Goal: Task Accomplishment & Management: Use online tool/utility

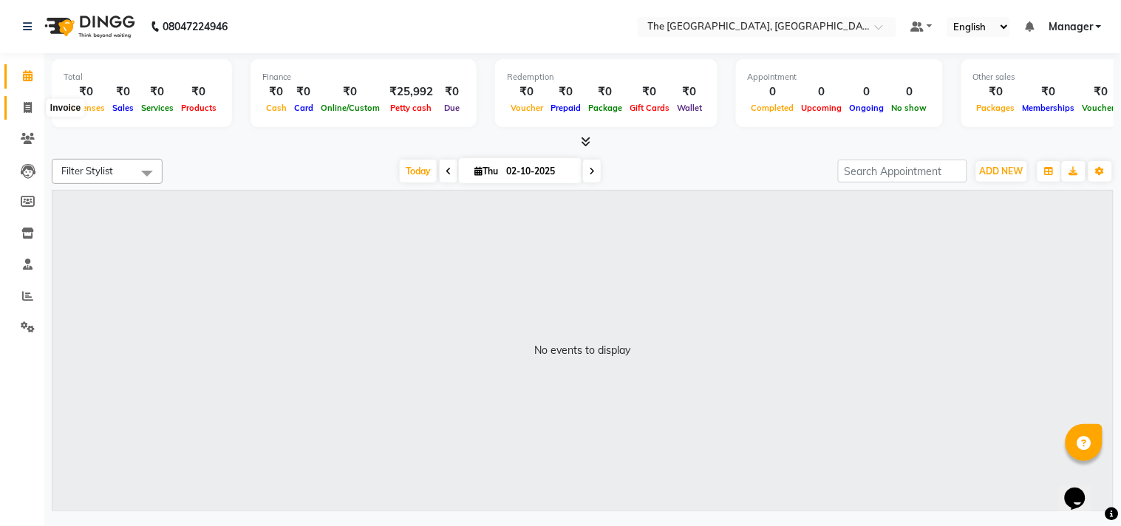
click at [21, 112] on span at bounding box center [28, 108] width 26 height 17
select select "7501"
select select "service"
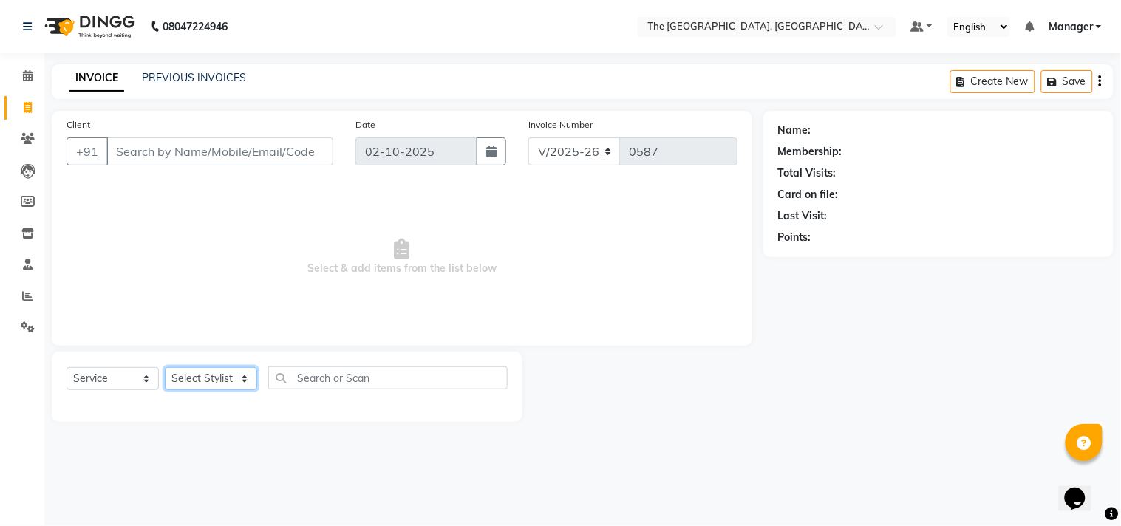
click at [192, 372] on select "Select Stylist FATHIMUNNISA Manager [PERSON_NAME] SUMIT [PERSON_NAME]" at bounding box center [211, 378] width 92 height 23
select select "92028"
click at [165, 368] on select "Select Stylist FATHIMUNNISA Manager [PERSON_NAME] SUMIT [PERSON_NAME]" at bounding box center [211, 378] width 92 height 23
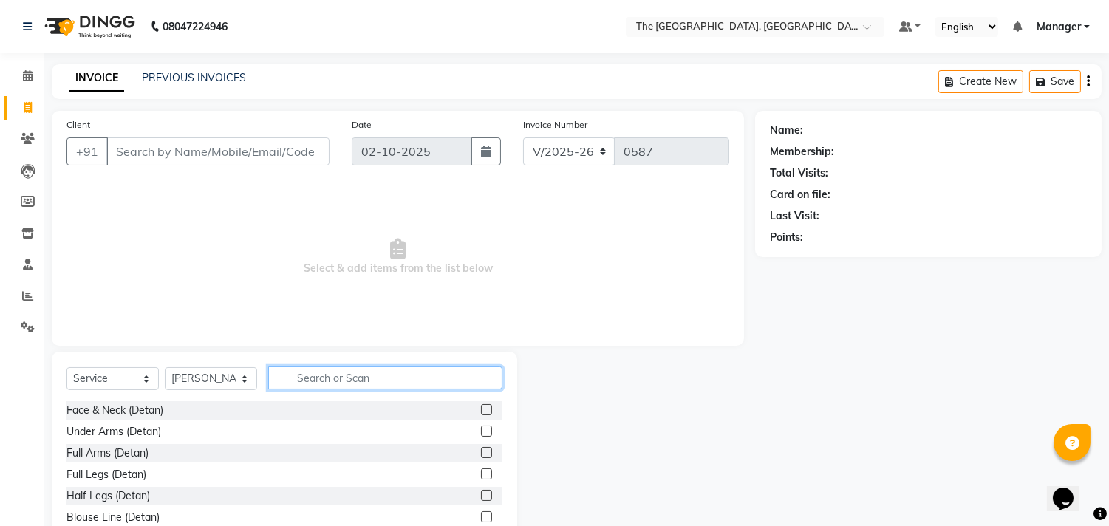
click at [299, 378] on input "text" at bounding box center [385, 377] width 234 height 23
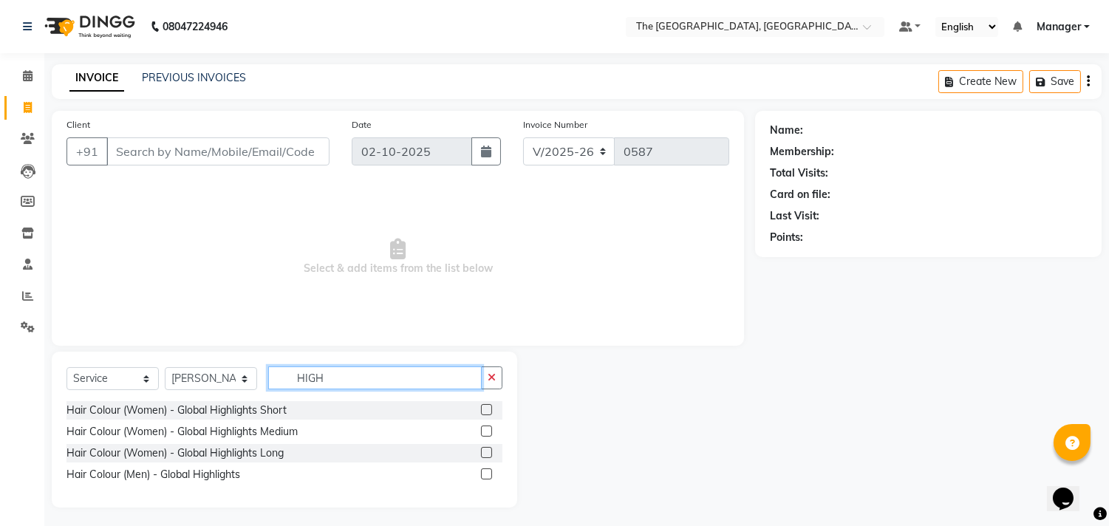
type input "HIGH"
click at [485, 430] on label at bounding box center [486, 431] width 11 height 11
click at [485, 430] on input "checkbox" at bounding box center [486, 432] width 10 height 10
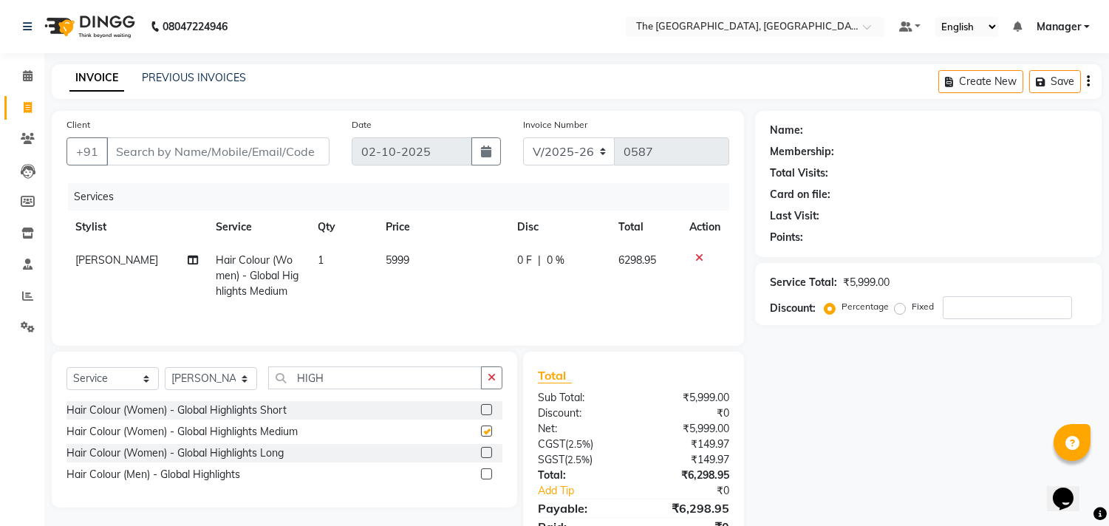
checkbox input "false"
click at [411, 266] on td "5999" at bounding box center [443, 276] width 132 height 64
select select "92028"
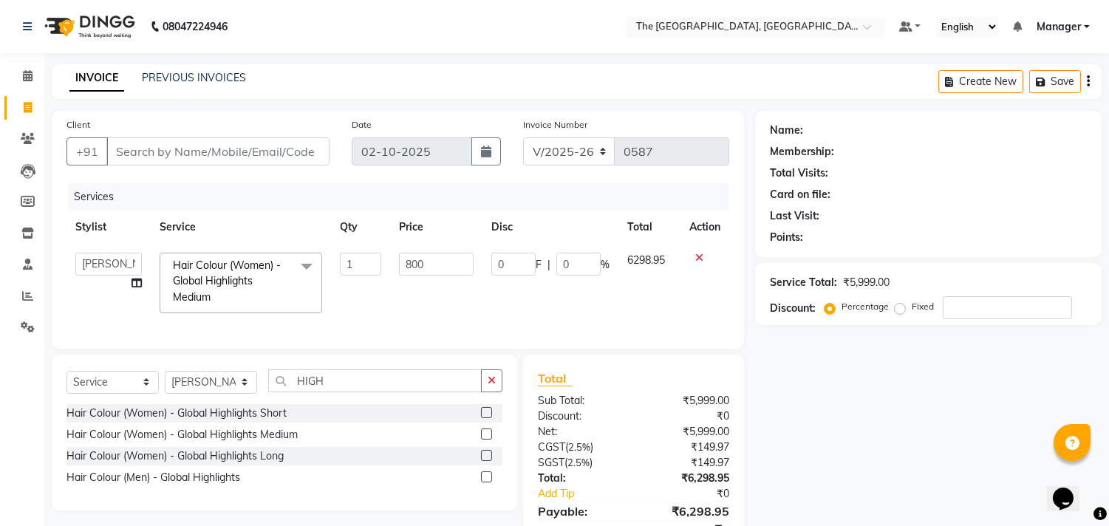
type input "8000"
click at [437, 290] on td "8000" at bounding box center [436, 283] width 92 height 78
select select "92028"
click at [495, 386] on icon "button" at bounding box center [492, 380] width 8 height 10
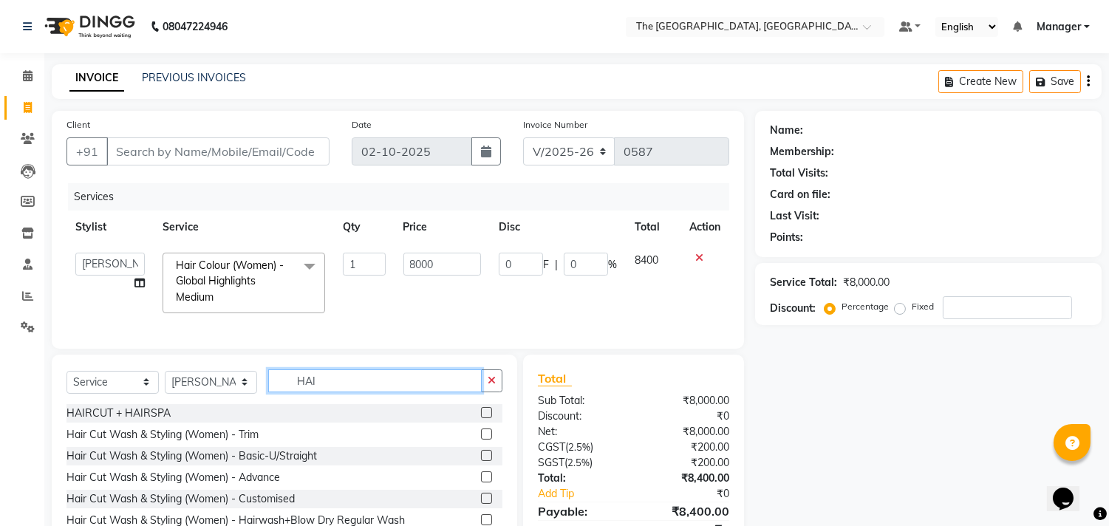
type input "HAI"
click at [481, 461] on label at bounding box center [486, 455] width 11 height 11
click at [481, 461] on input "checkbox" at bounding box center [486, 456] width 10 height 10
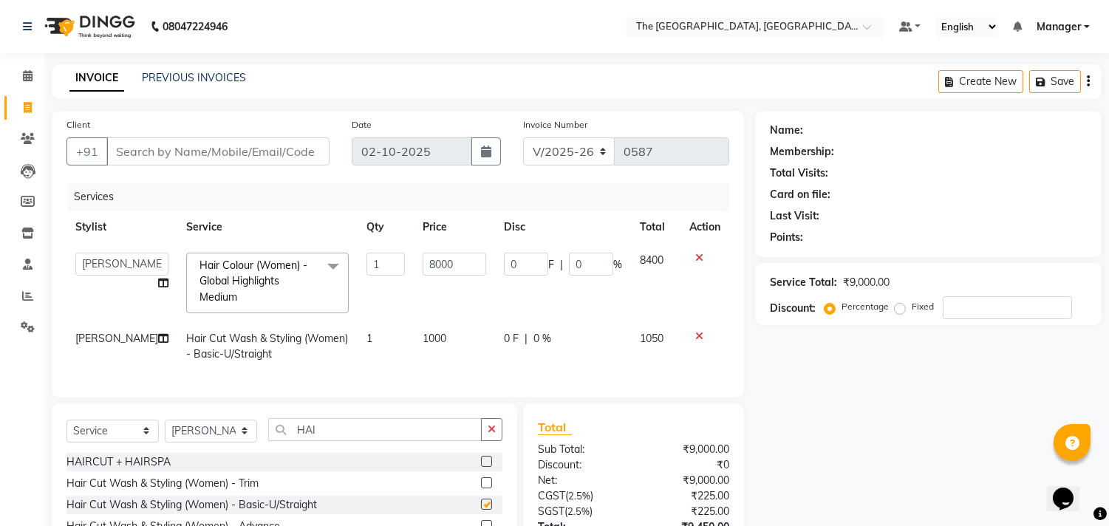
checkbox input "false"
click at [491, 434] on button "button" at bounding box center [491, 429] width 21 height 23
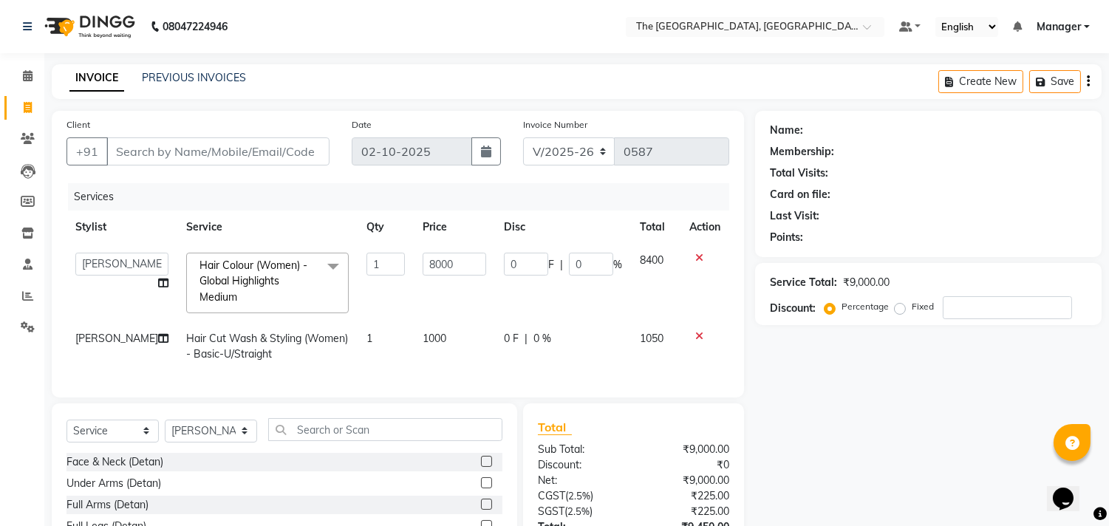
click at [451, 337] on td "1000" at bounding box center [454, 346] width 81 height 49
select select "92028"
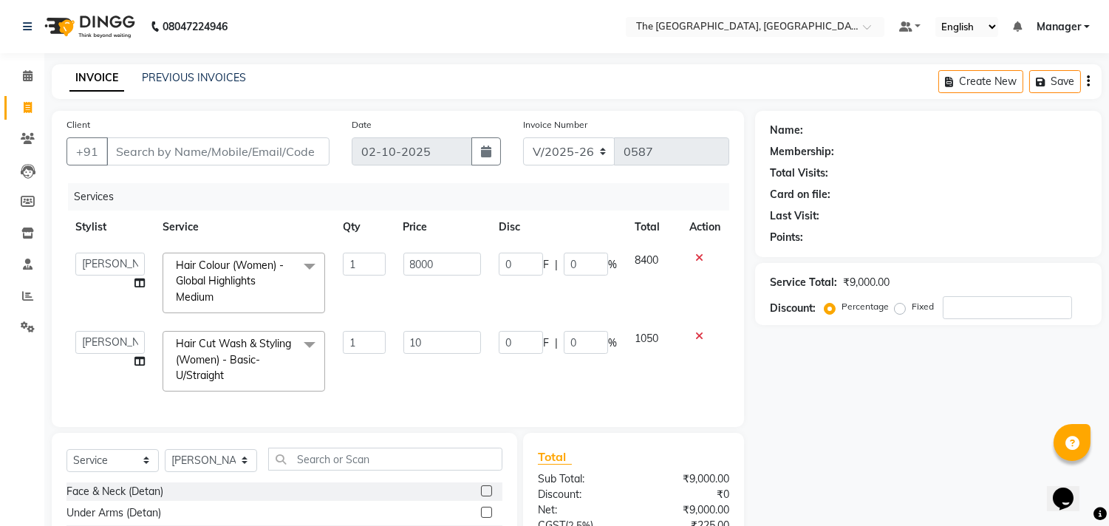
type input "1"
type input "1000"
click at [463, 389] on div "Services Stylist Service Qty Price Disc Total Action FATHIMUNNISA Manager [PERS…" at bounding box center [397, 297] width 663 height 229
